Goal: Transaction & Acquisition: Purchase product/service

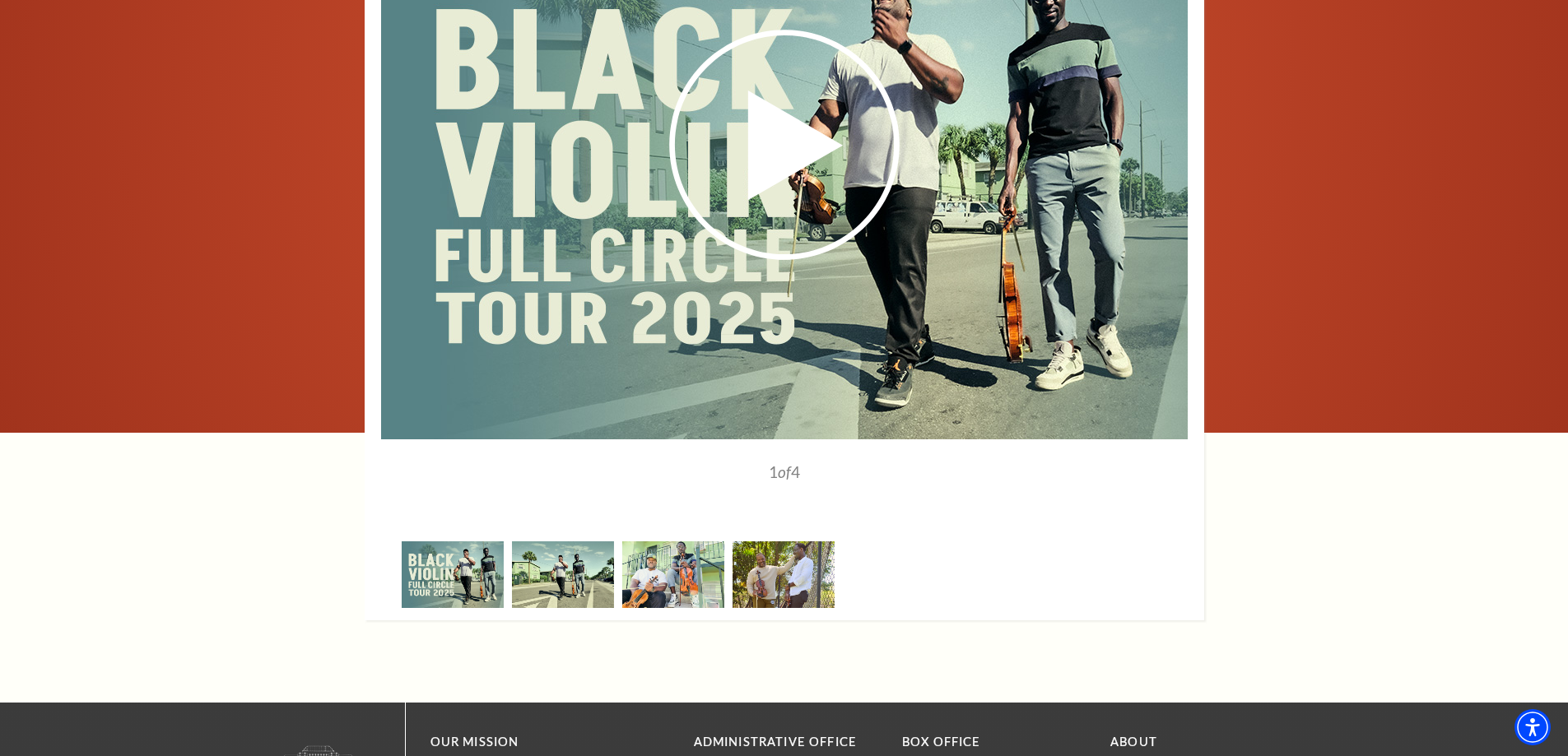
scroll to position [1975, 0]
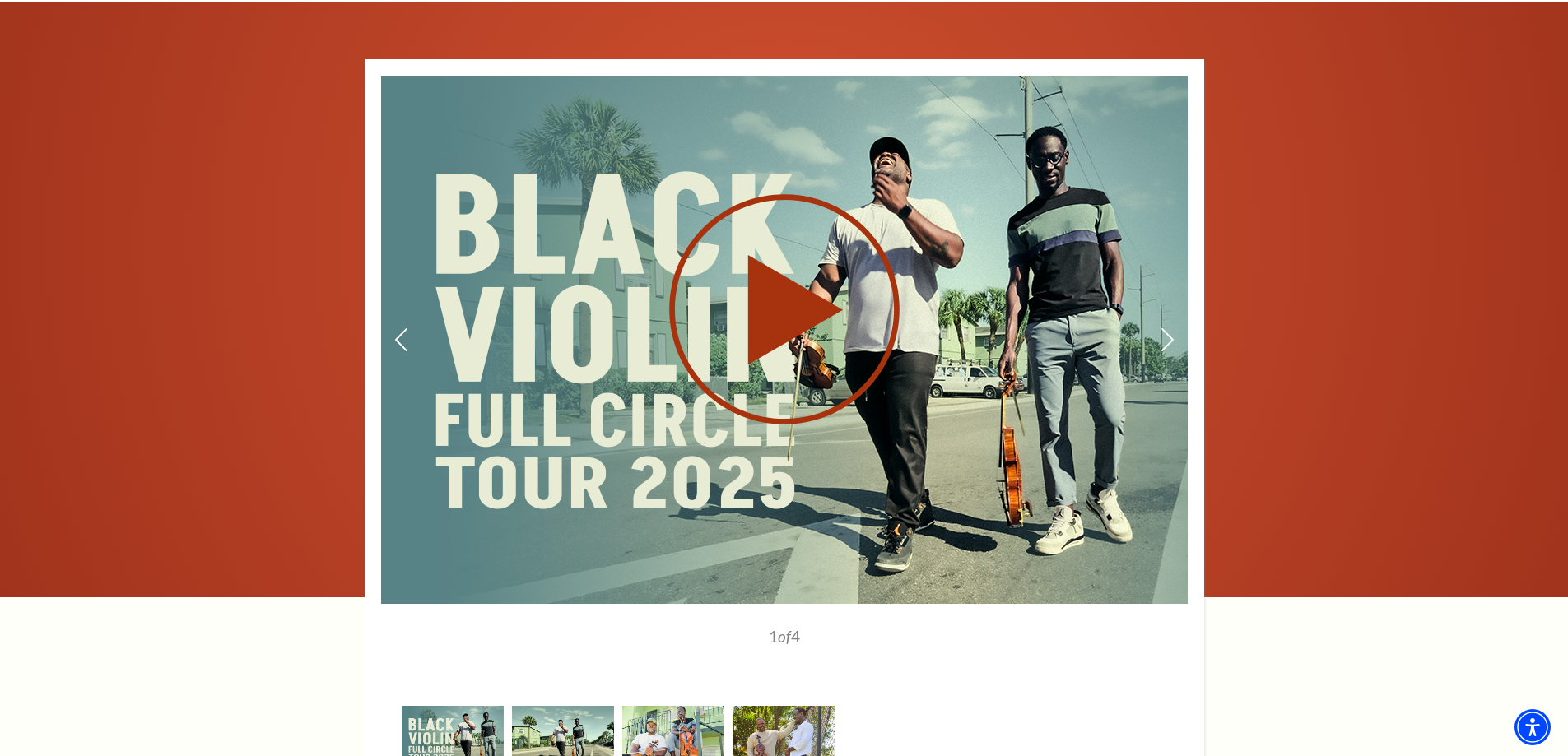
click at [777, 311] on use at bounding box center [784, 310] width 231 height 231
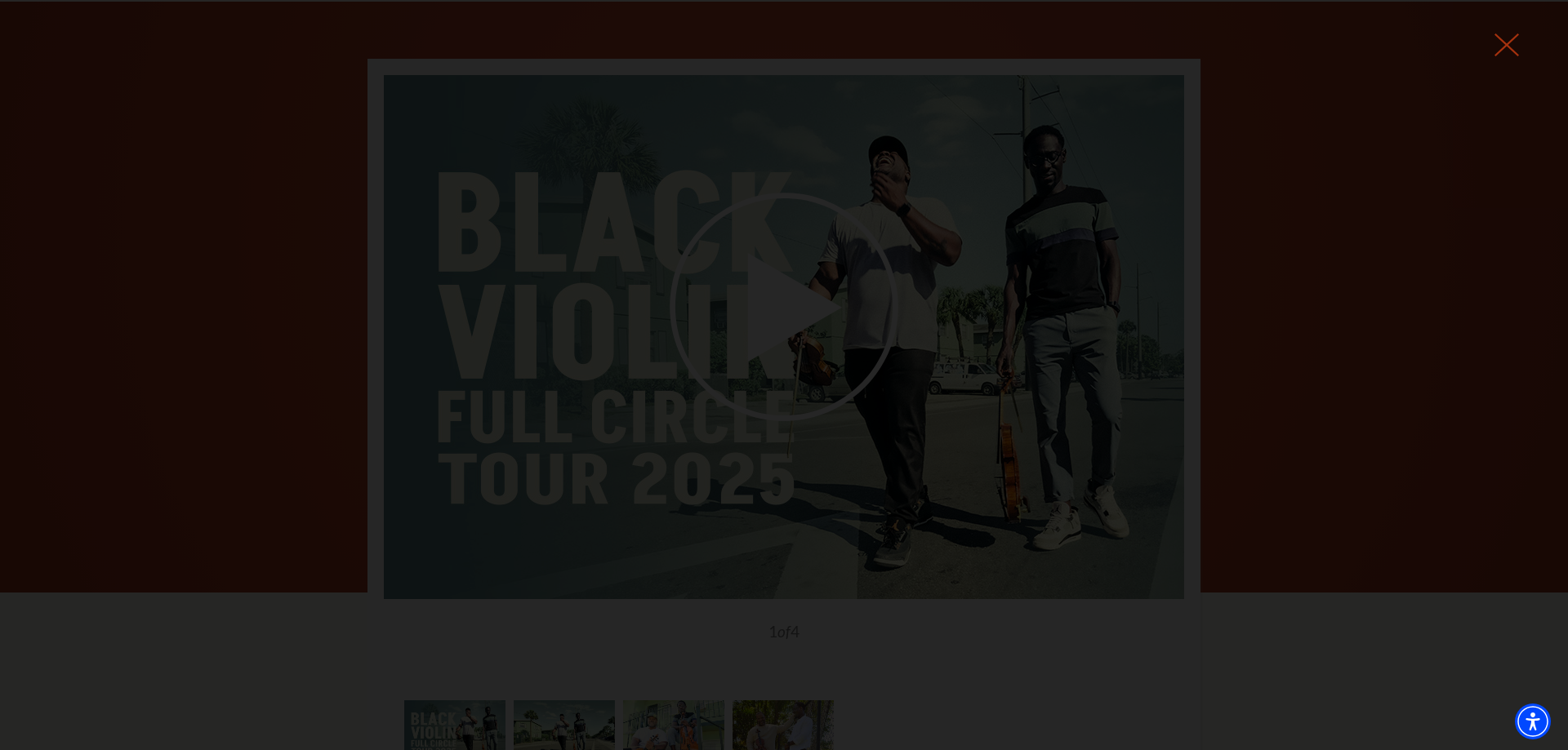
click at [1504, 43] on use at bounding box center [1507, 45] width 25 height 23
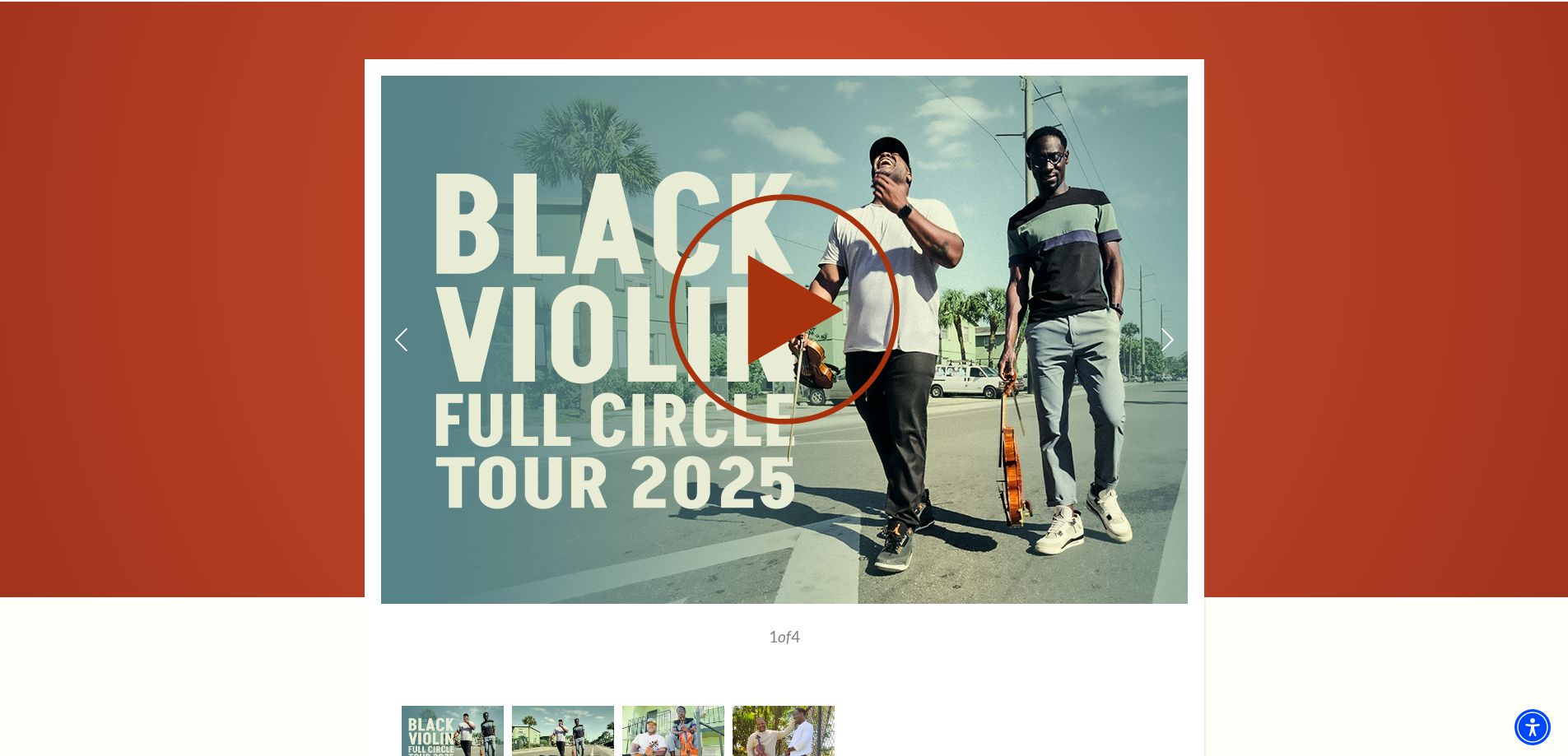
click at [787, 297] on use at bounding box center [784, 310] width 231 height 231
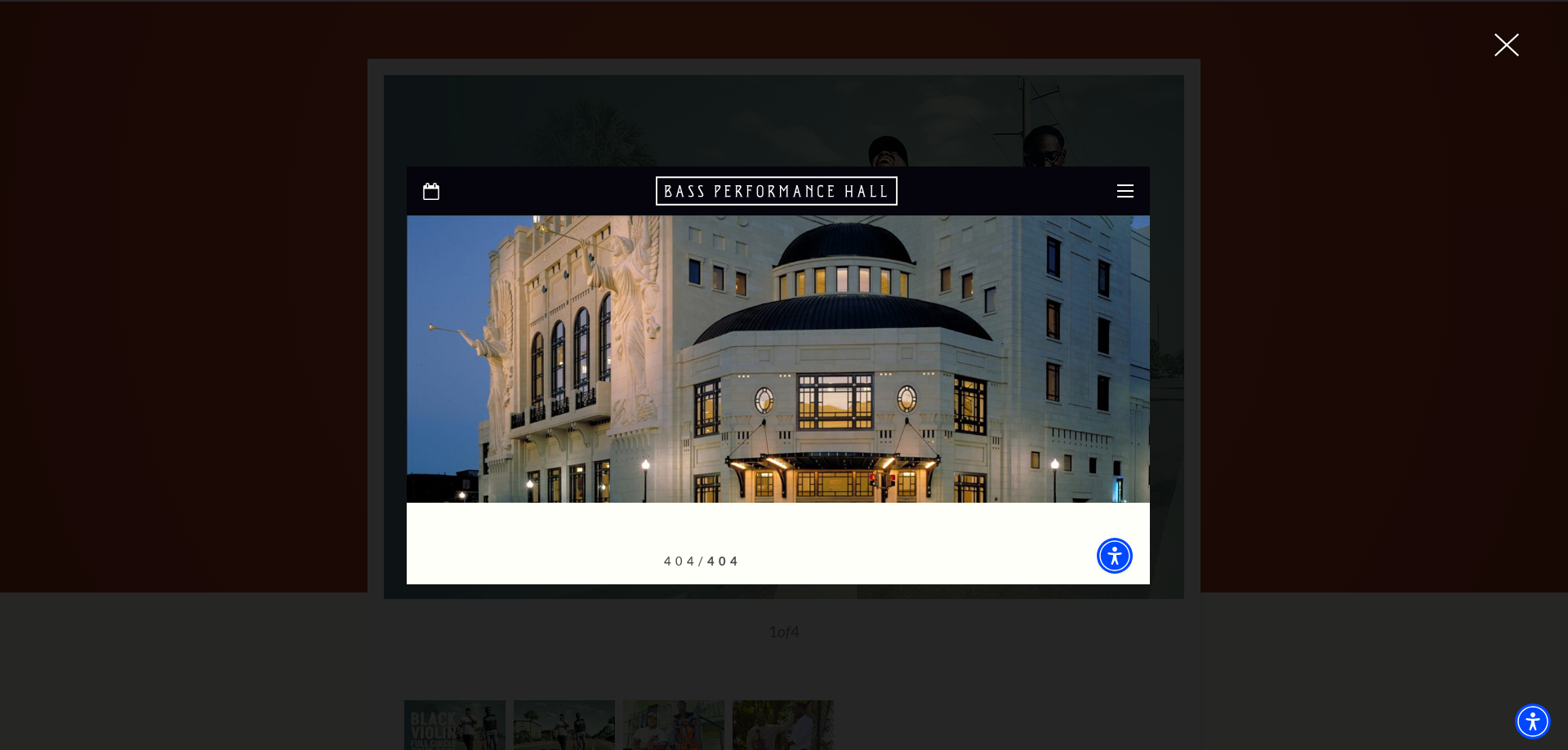
click at [1511, 38] on icon at bounding box center [1507, 45] width 25 height 25
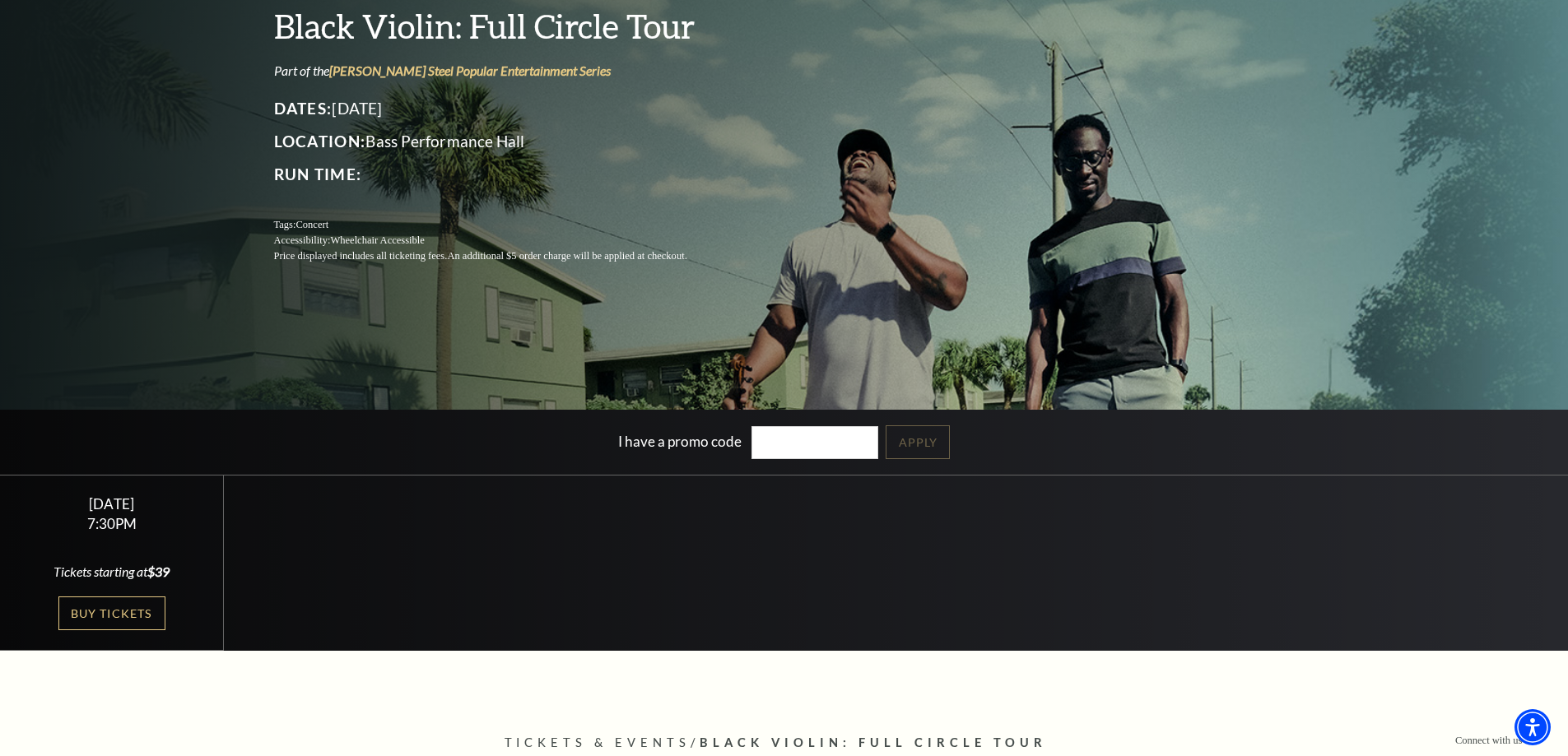
scroll to position [165, 0]
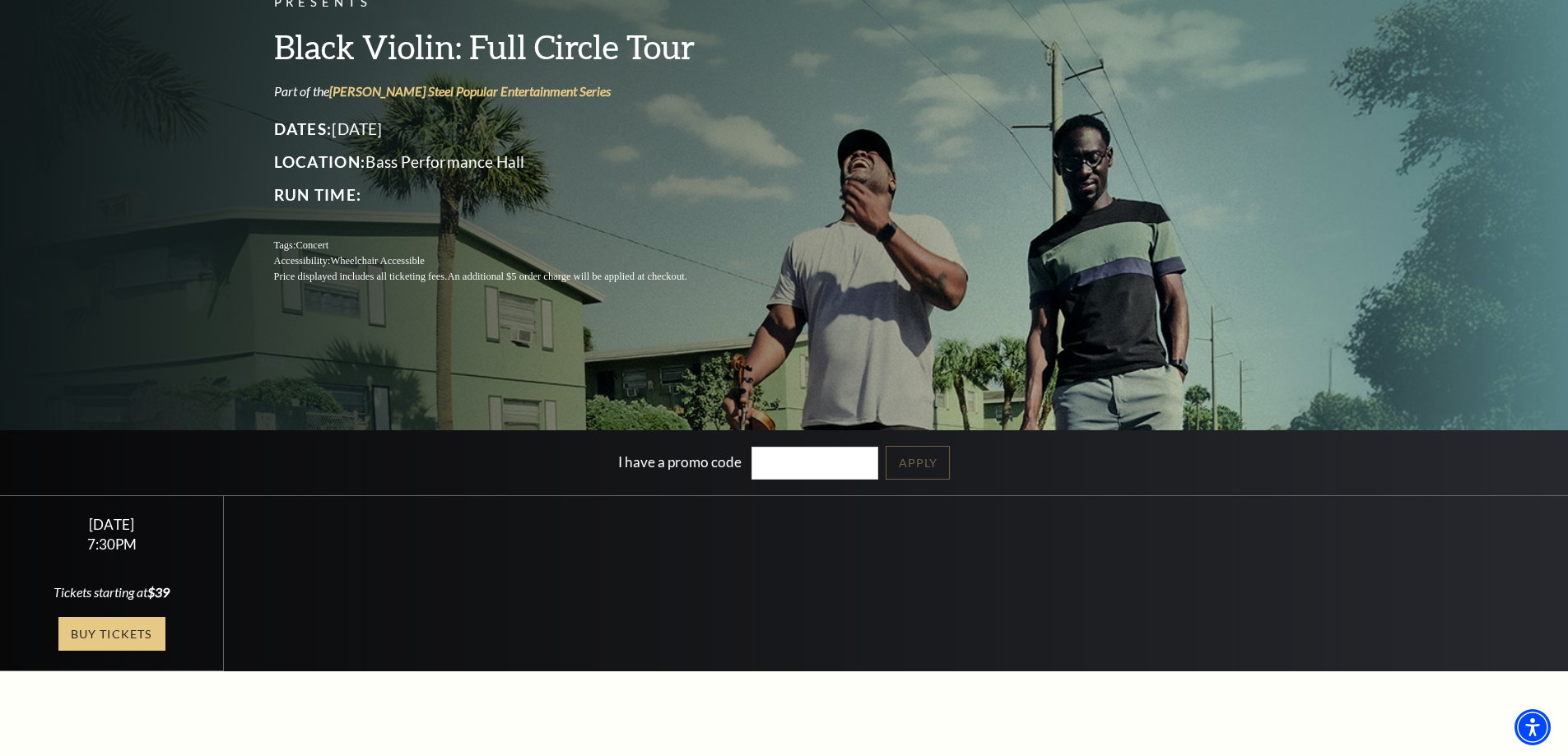
click at [114, 633] on link "Buy Tickets" at bounding box center [112, 634] width 107 height 34
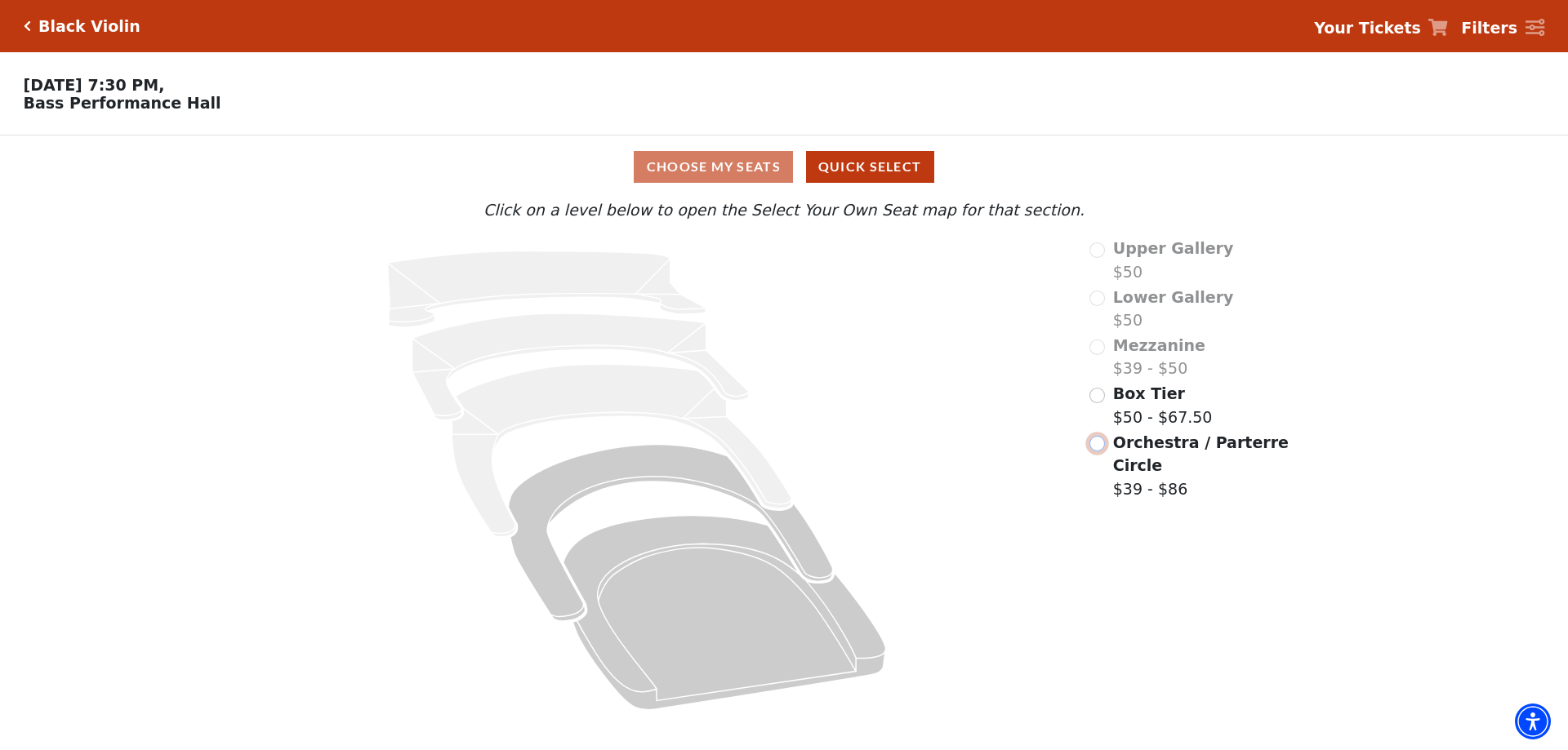
click at [1093, 449] on input "Orchestra / Parterre Circle$39 - $86\a" at bounding box center [1098, 444] width 16 height 16
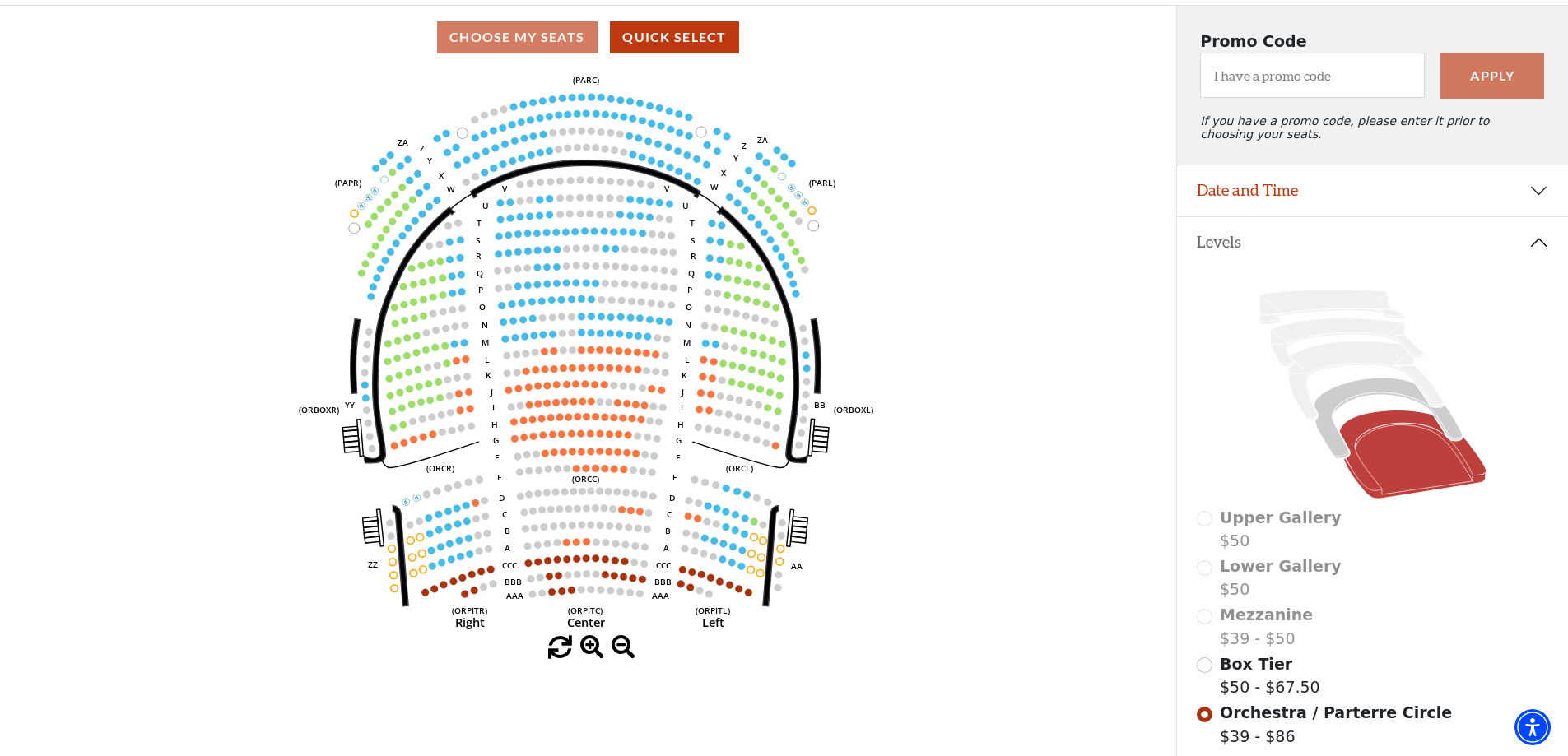
scroll to position [77, 0]
